Goal: Information Seeking & Learning: Learn about a topic

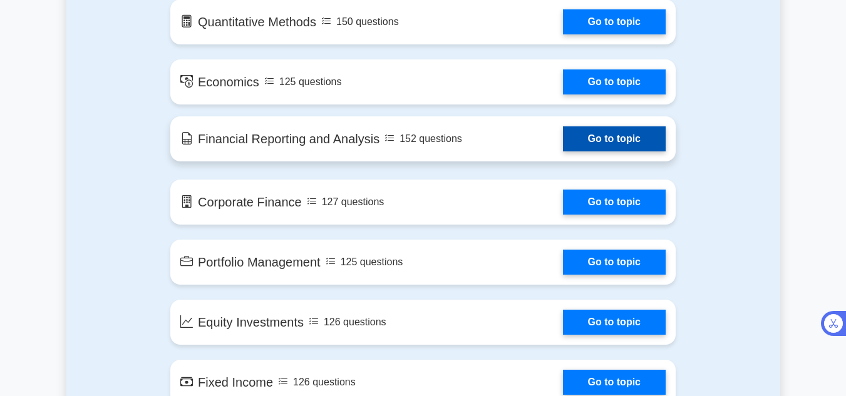
drag, startPoint x: 299, startPoint y: 231, endPoint x: 291, endPoint y: 238, distance: 10.2
click at [563, 152] on link "Go to topic" at bounding box center [614, 138] width 103 height 25
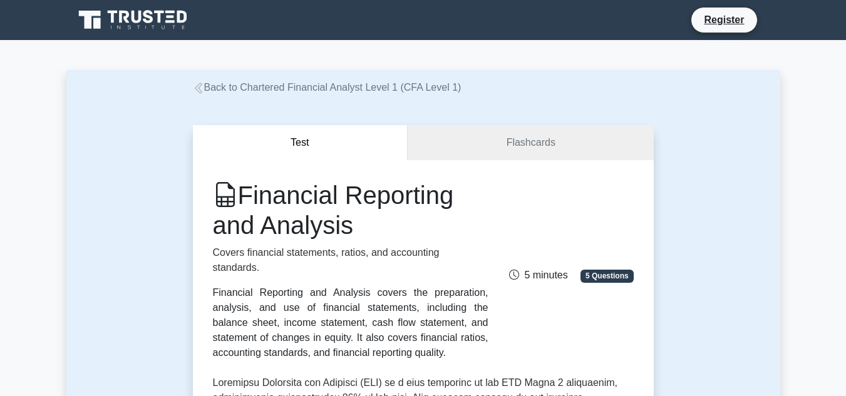
click at [212, 88] on link "Back to Chartered Financial Analyst Level 1 (CFA Level 1)" at bounding box center [327, 87] width 269 height 11
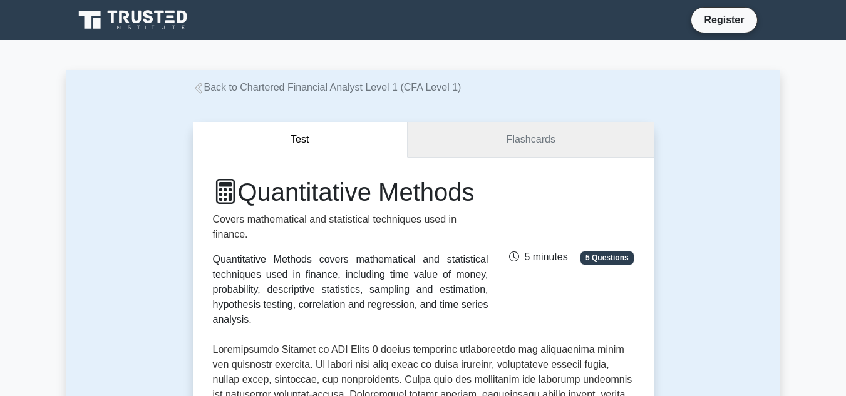
click at [501, 152] on link "Flashcards" at bounding box center [530, 140] width 245 height 36
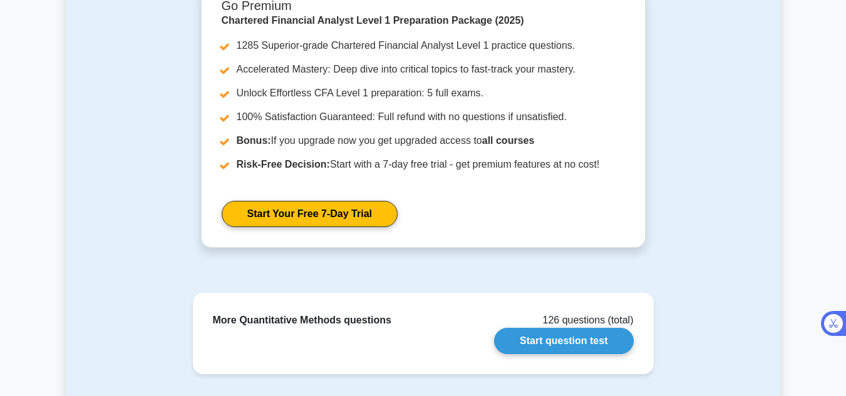
scroll to position [1021, 0]
